Goal: Check status: Check status

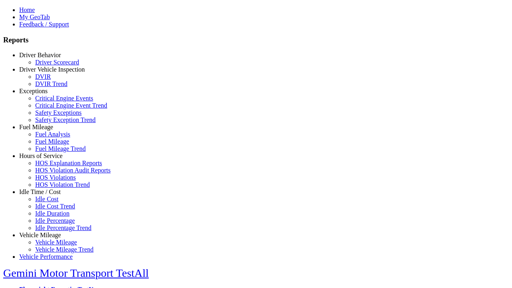
click at [46, 130] on link "Fuel Mileage" at bounding box center [36, 127] width 34 height 7
click at [52, 152] on link "Fuel Mileage Trend" at bounding box center [60, 148] width 50 height 7
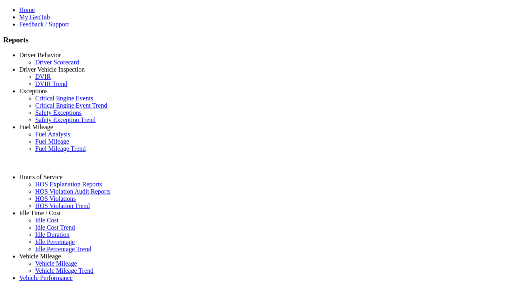
select select "**********"
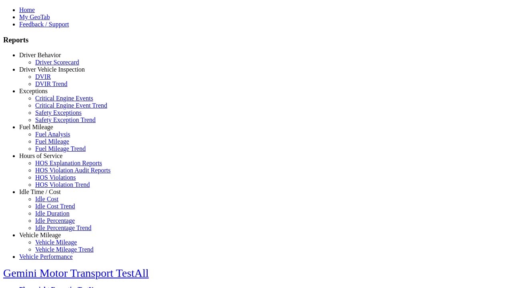
type input "**********"
